Goal: Task Accomplishment & Management: Complete application form

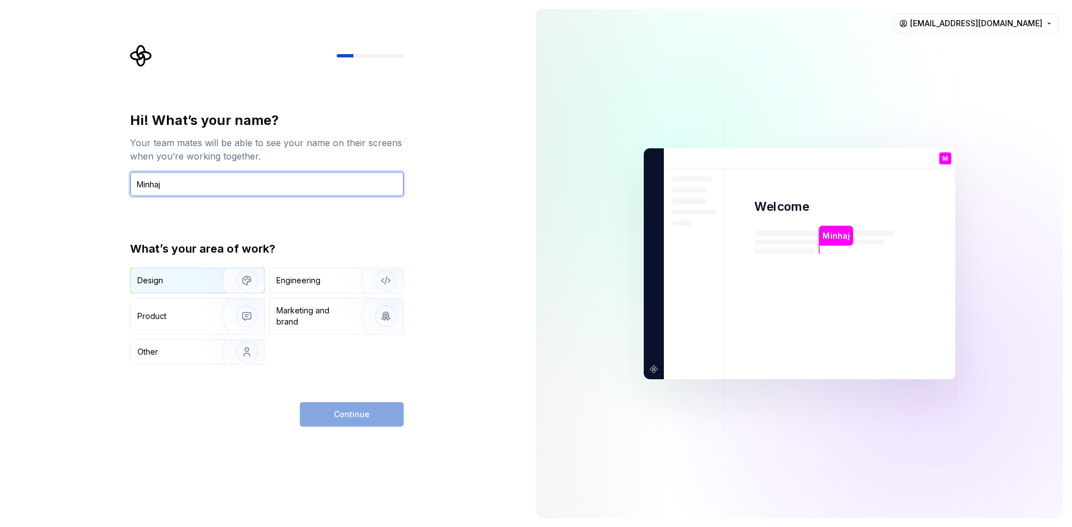
type input "Minhaj"
click at [242, 281] on img "button" at bounding box center [239, 280] width 71 height 75
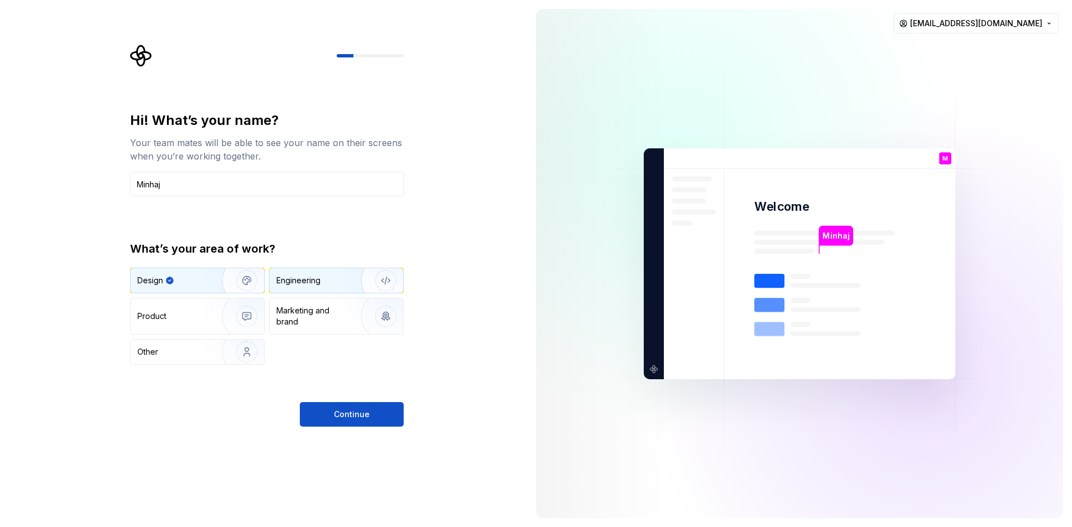
click at [280, 288] on div "Engineering" at bounding box center [336, 280] width 133 height 25
click at [223, 277] on img "button" at bounding box center [239, 280] width 71 height 75
click at [325, 276] on div "Engineering" at bounding box center [320, 280] width 89 height 11
click at [204, 285] on img "button" at bounding box center [239, 280] width 71 height 75
click at [223, 324] on img "button" at bounding box center [239, 316] width 71 height 75
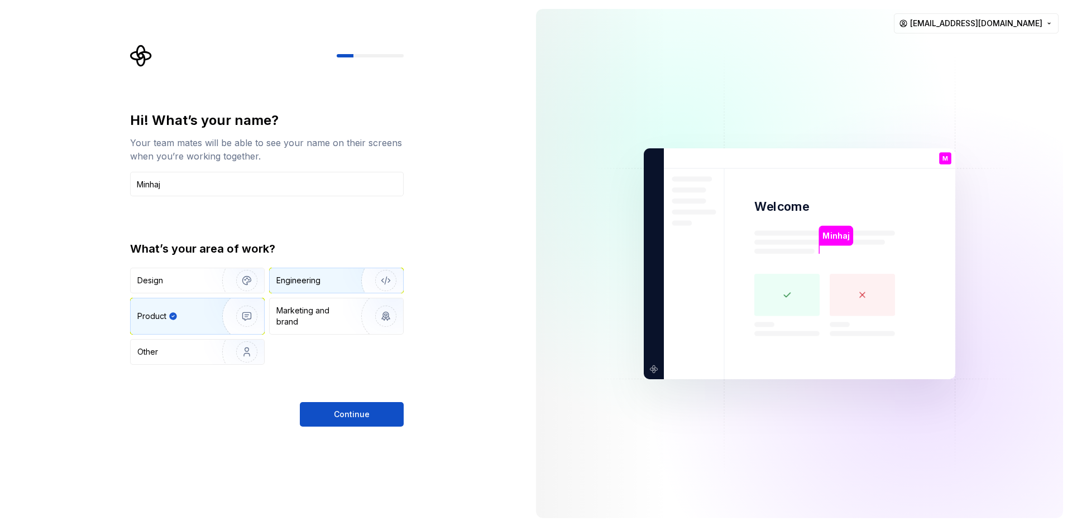
click at [307, 284] on div "Engineering" at bounding box center [298, 280] width 44 height 11
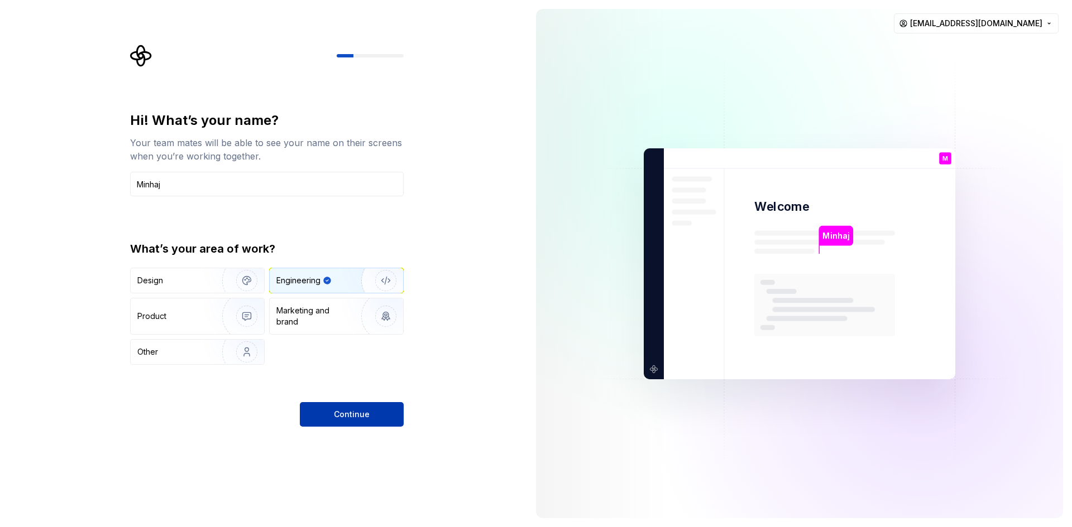
click at [349, 414] on span "Continue" at bounding box center [352, 414] width 36 height 11
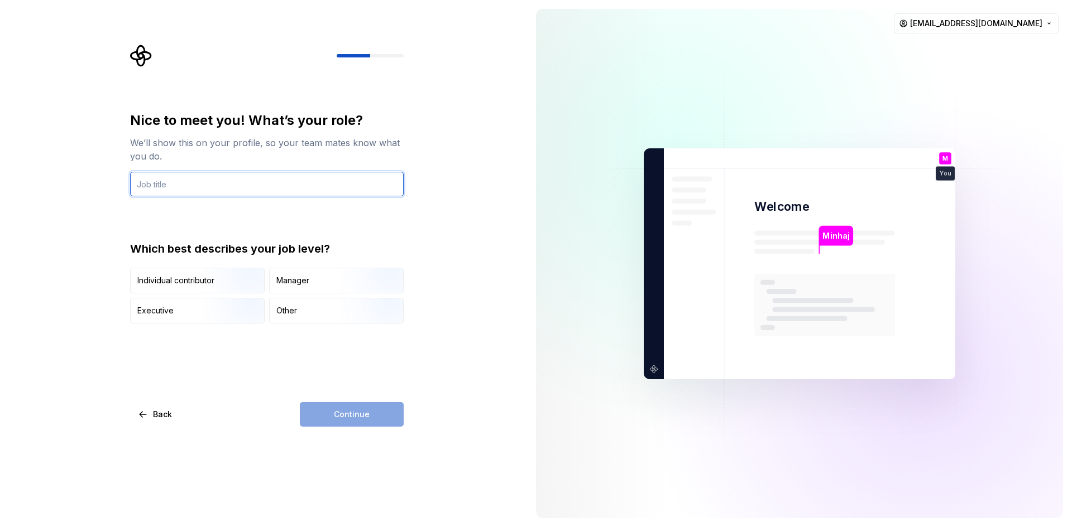
click at [256, 189] on input "text" at bounding box center [267, 184] width 274 height 25
type input "Dev"
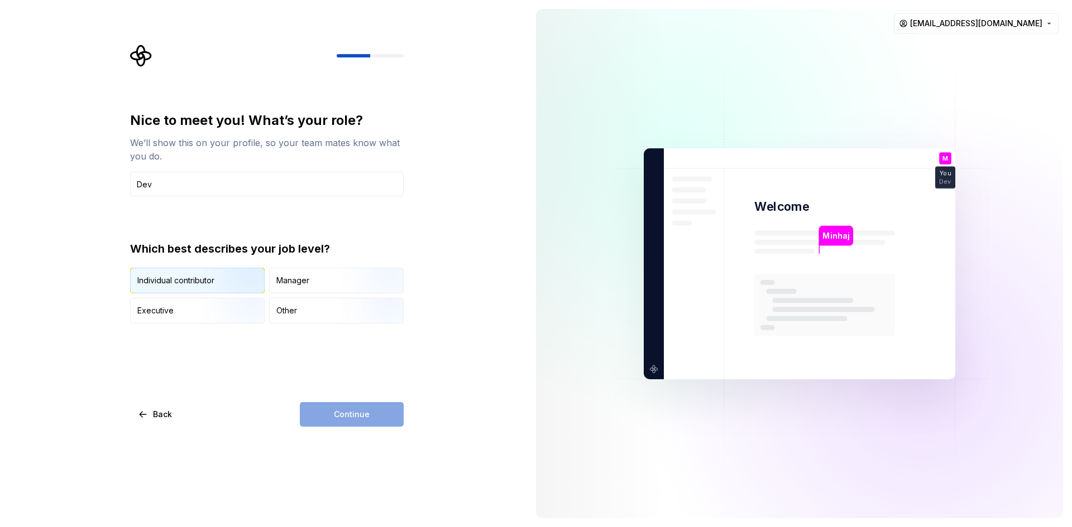
click at [206, 286] on img "button" at bounding box center [237, 294] width 71 height 75
click at [365, 415] on span "Continue" at bounding box center [352, 414] width 36 height 11
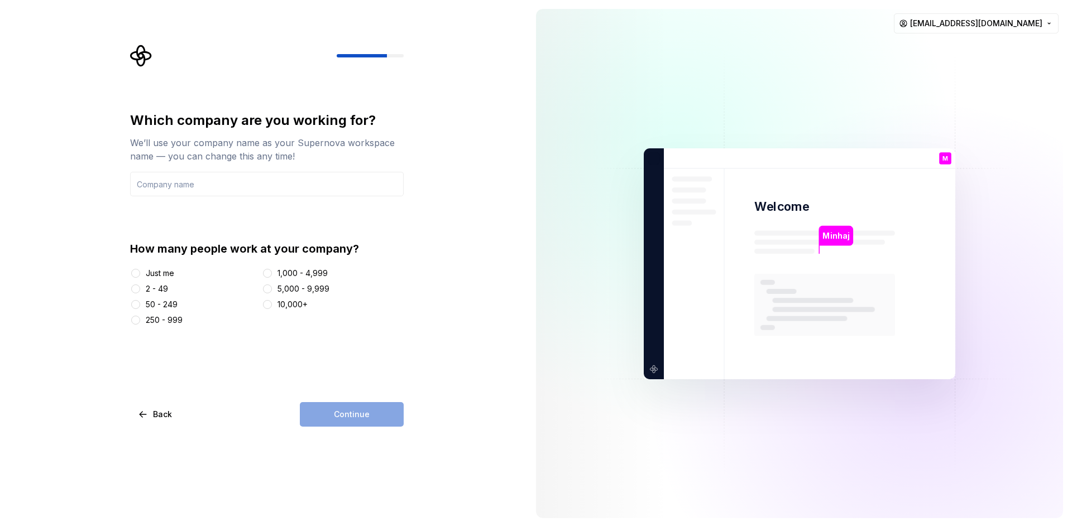
click at [143, 270] on div "Just me" at bounding box center [193, 273] width 127 height 11
click at [154, 273] on div "Just me" at bounding box center [160, 273] width 28 height 11
click at [140, 273] on button "Just me" at bounding box center [135, 273] width 9 height 9
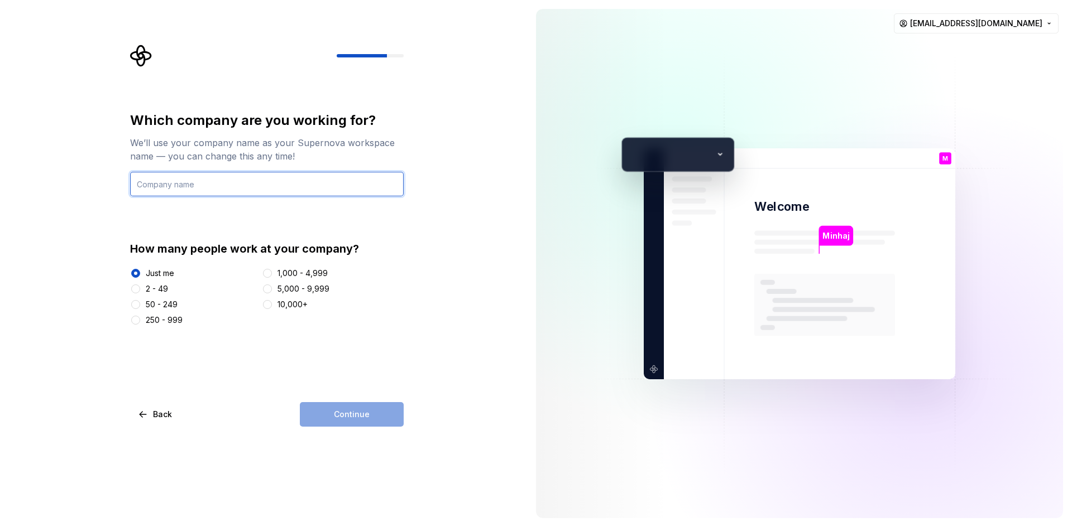
click at [285, 191] on input "text" at bounding box center [267, 184] width 274 height 25
type input "JANVE"
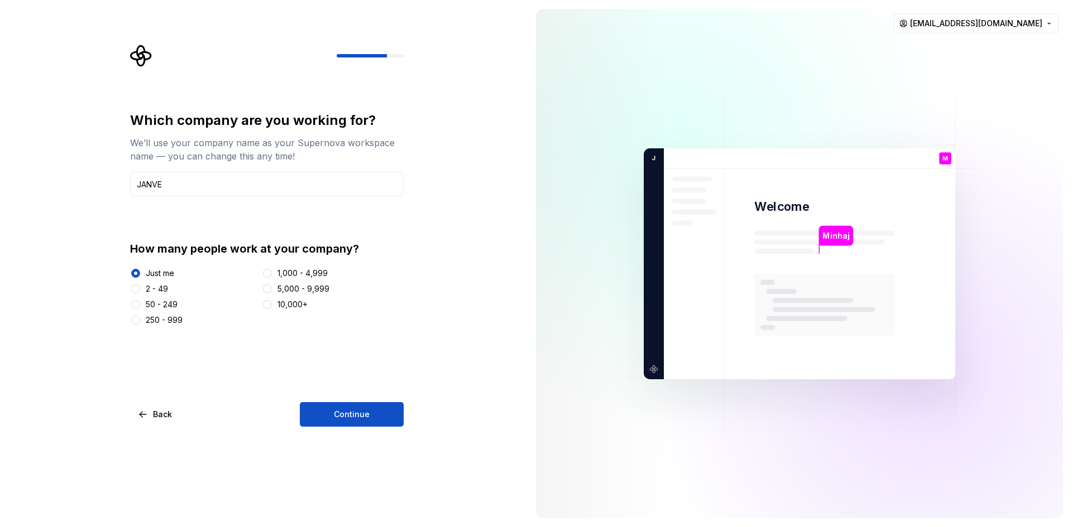
drag, startPoint x: 357, startPoint y: 421, endPoint x: 378, endPoint y: 434, distance: 24.8
click at [358, 421] on button "Continue" at bounding box center [352, 414] width 104 height 25
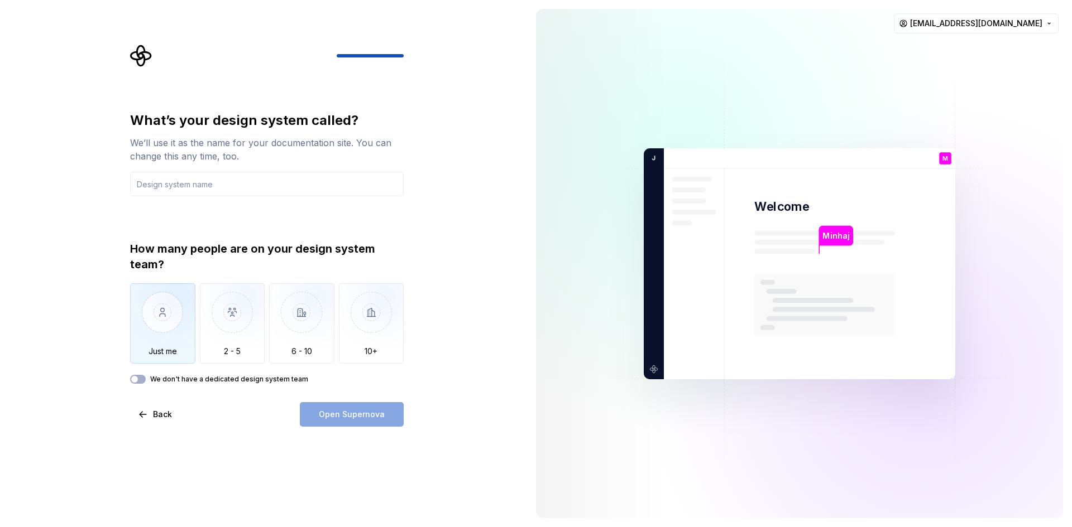
click at [176, 306] on img "button" at bounding box center [162, 321] width 65 height 75
click at [220, 186] on input "text" at bounding box center [267, 184] width 274 height 25
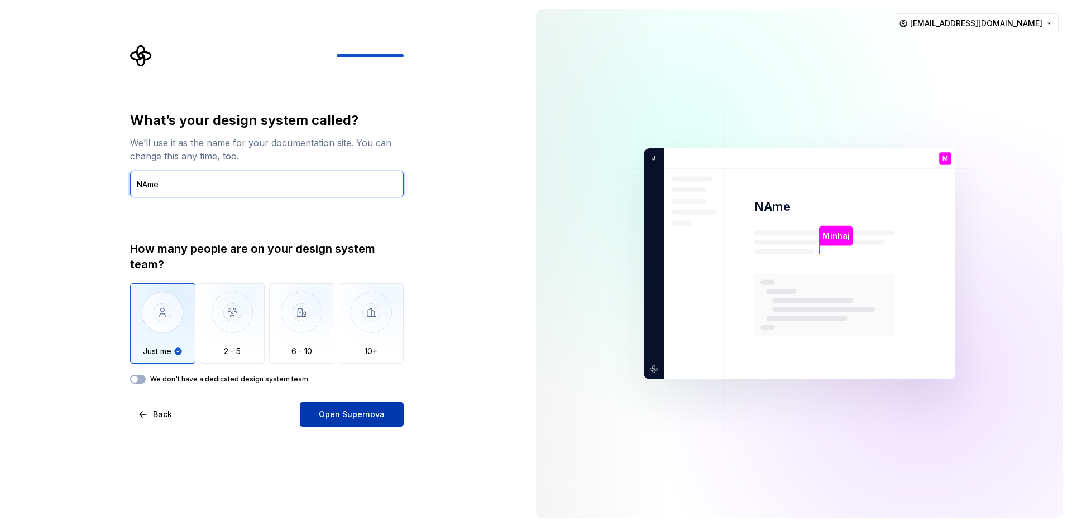
type input "NAme"
click at [378, 418] on span "Open Supernova" at bounding box center [352, 414] width 66 height 11
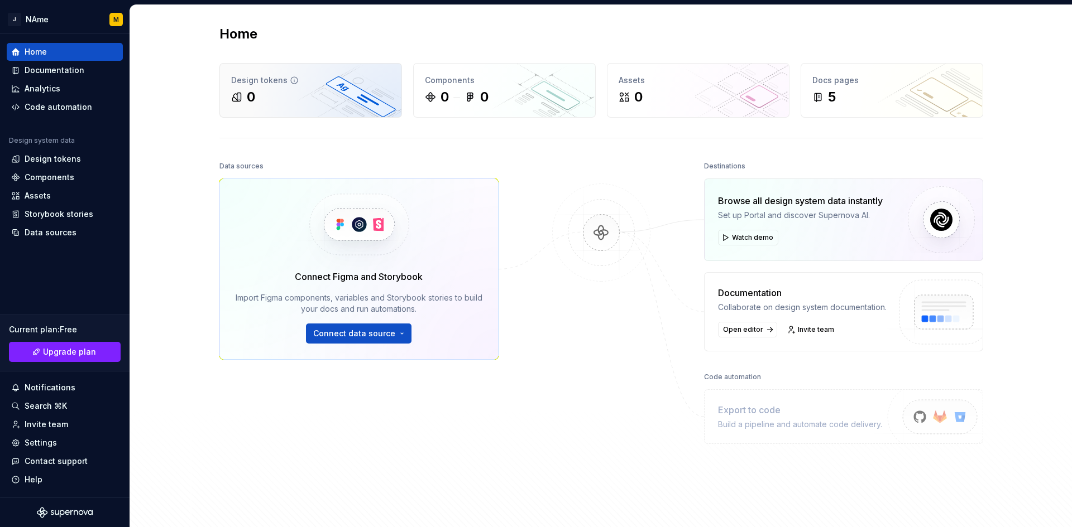
click at [318, 99] on div "0" at bounding box center [310, 97] width 159 height 18
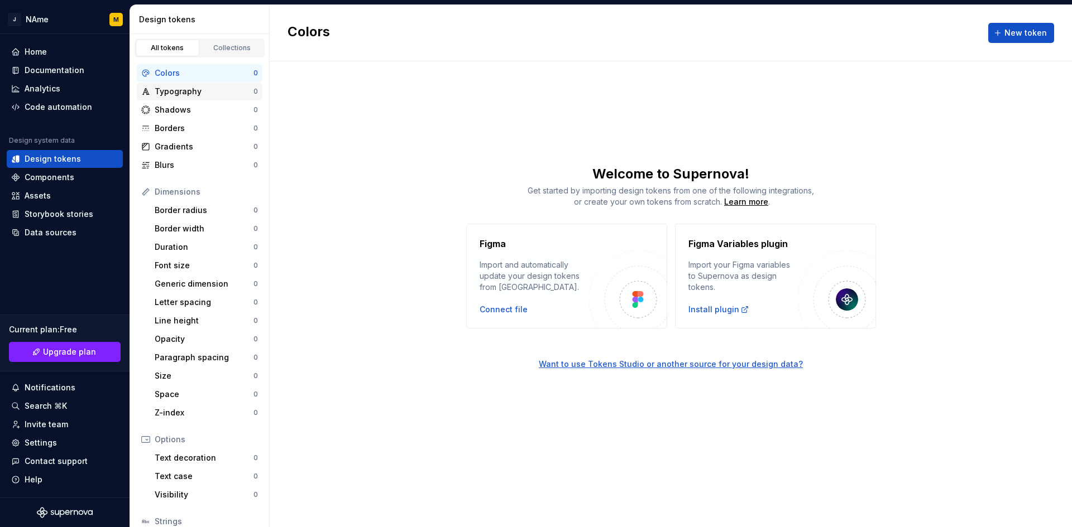
click at [176, 94] on div "Typography" at bounding box center [204, 91] width 99 height 11
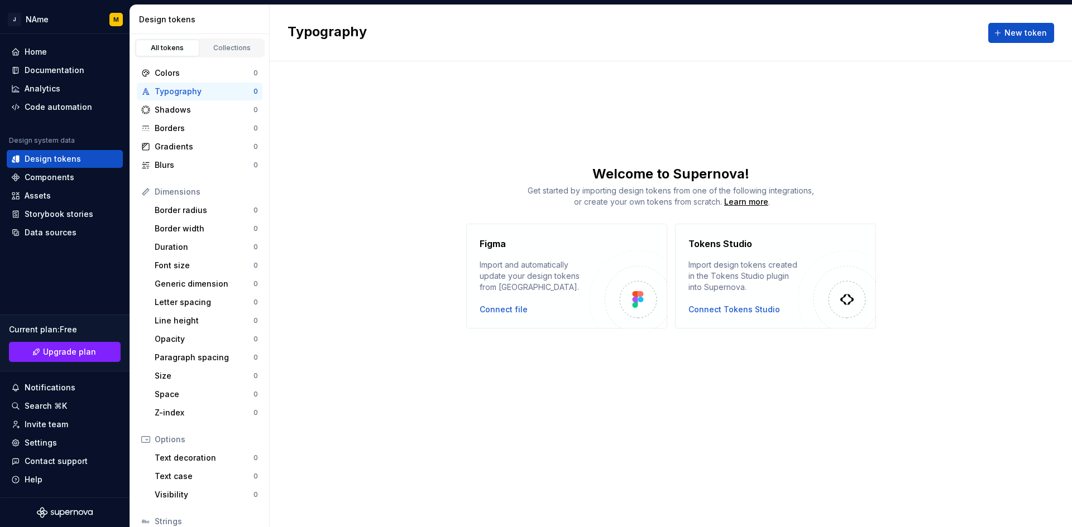
click at [184, 176] on div "Colors 0 Typography 0 Shadows 0 Borders 0 Gradients 0 Blurs 0 Dimensions Border…" at bounding box center [199, 334] width 139 height 554
